Goal: Find specific page/section: Find specific page/section

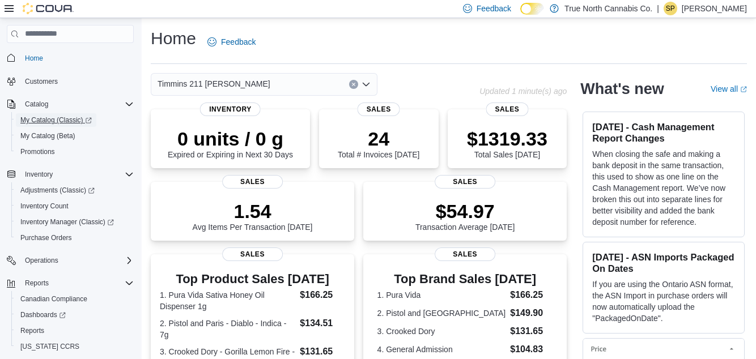
click at [23, 122] on span "My Catalog (Classic)" at bounding box center [55, 120] width 71 height 9
click at [718, 11] on p "Sarah Pieterse" at bounding box center [714, 9] width 65 height 14
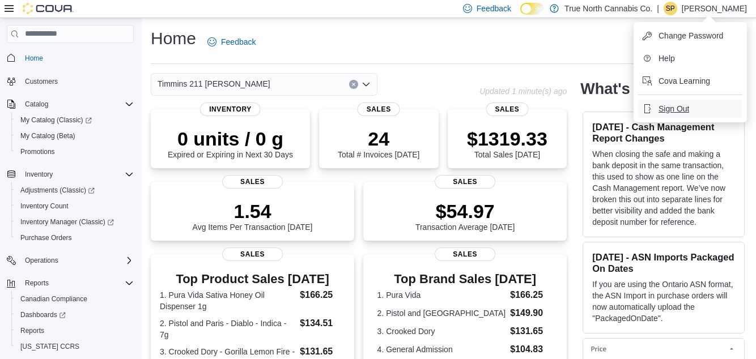
click at [682, 115] on button "Sign Out" at bounding box center [690, 109] width 104 height 18
